Goal: Find specific page/section: Find specific page/section

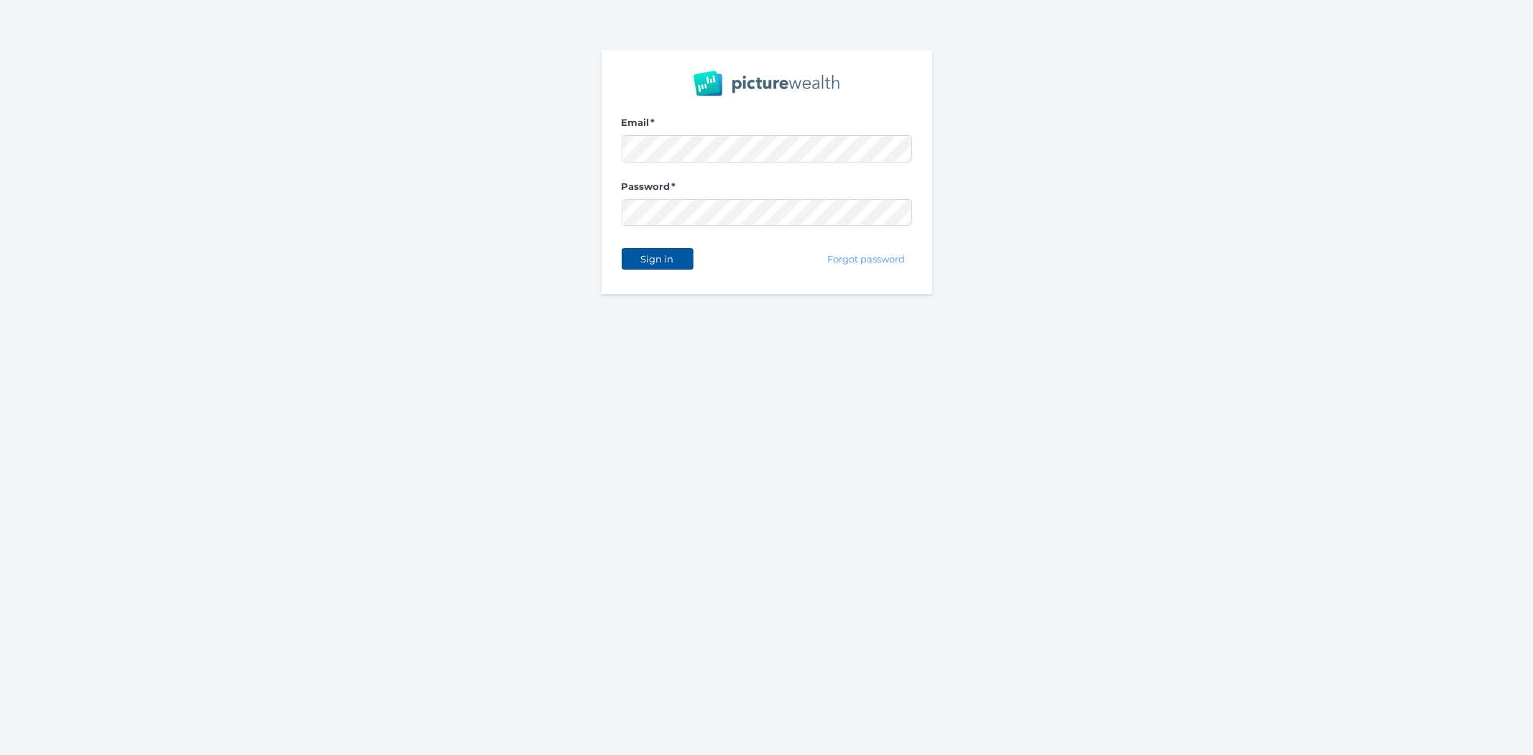
click at [659, 255] on span "Sign in" at bounding box center [657, 258] width 45 height 11
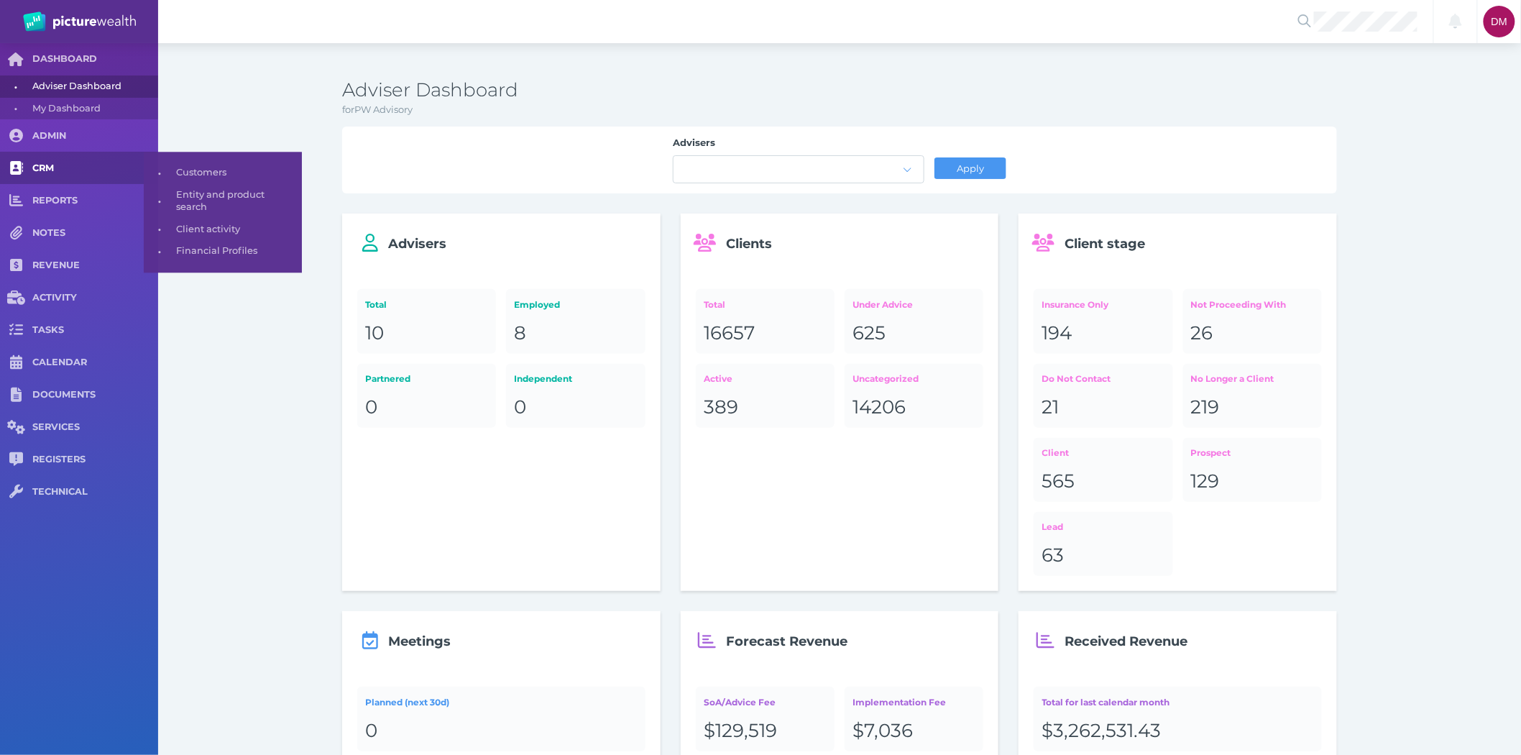
click at [34, 160] on link "CRM" at bounding box center [79, 168] width 158 height 32
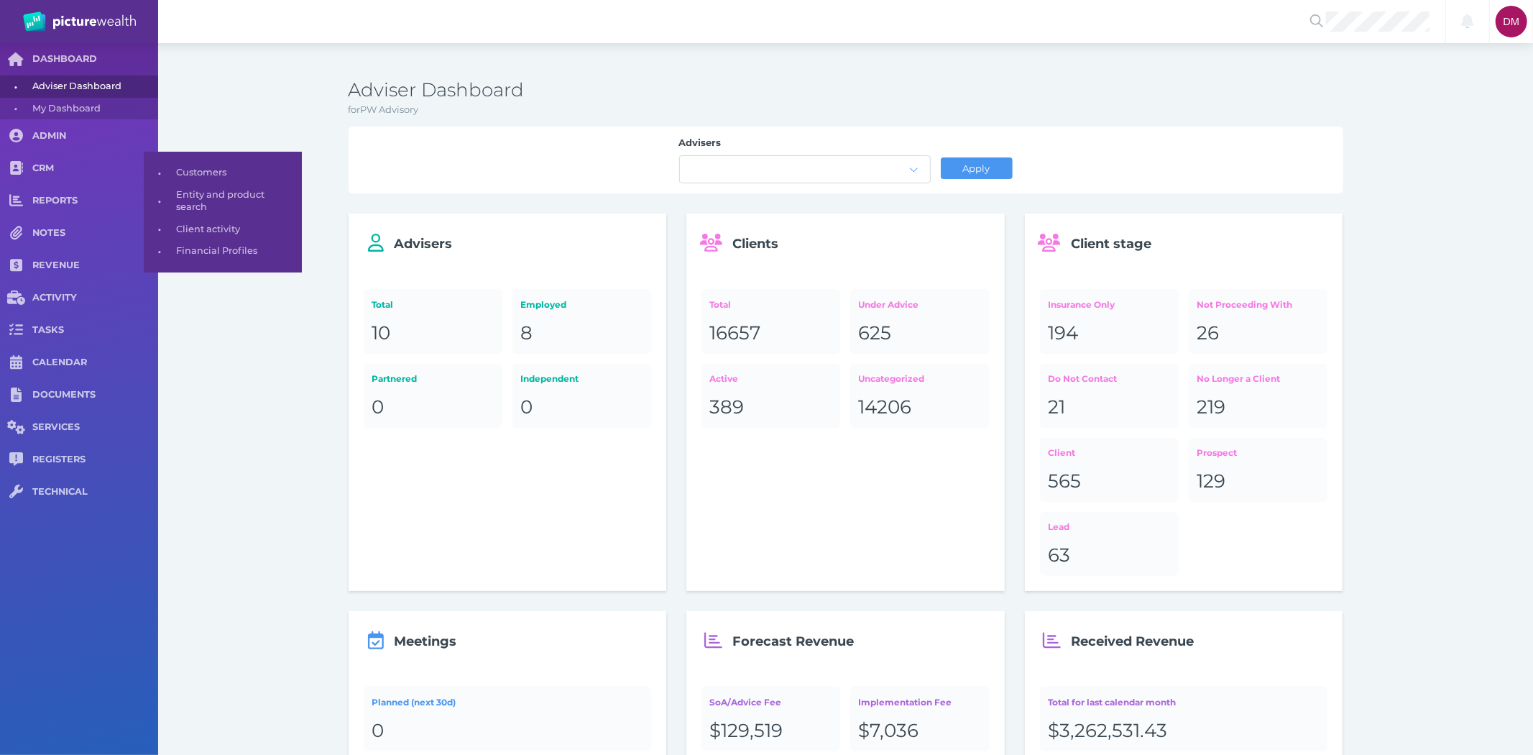
select select "25"
